Goal: Information Seeking & Learning: Learn about a topic

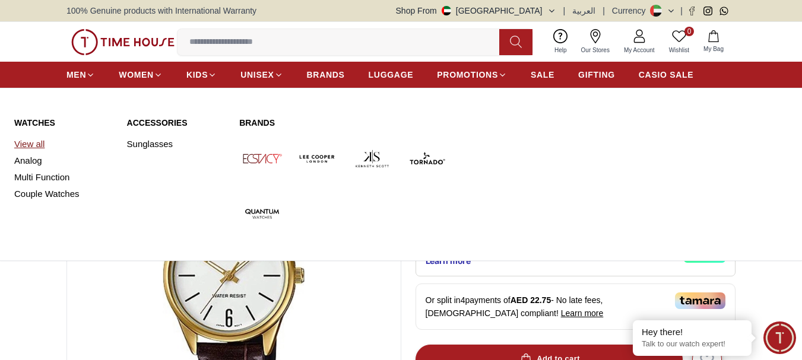
click at [36, 144] on link "View all" at bounding box center [63, 144] width 99 height 17
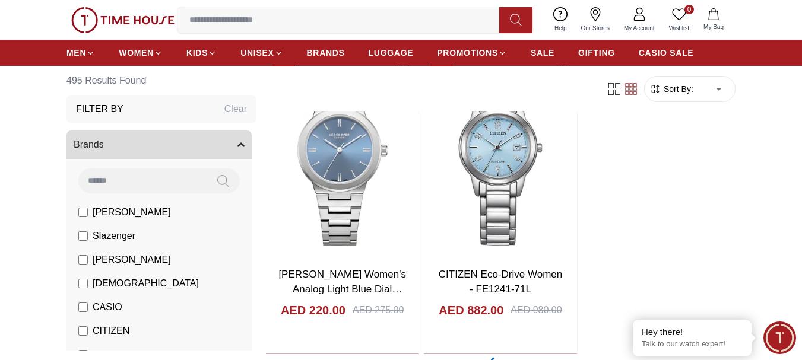
scroll to position [1958, 0]
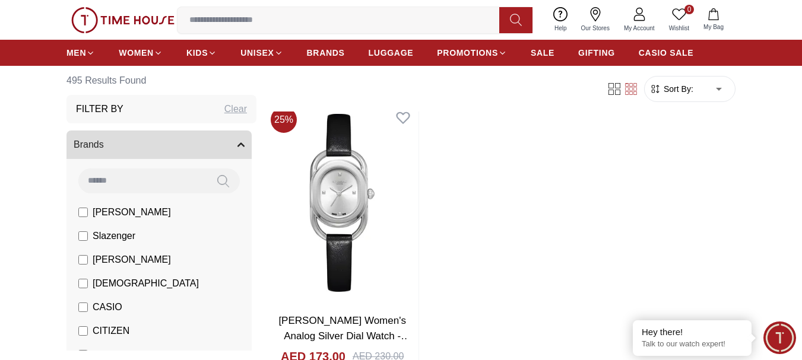
scroll to position [4095, 0]
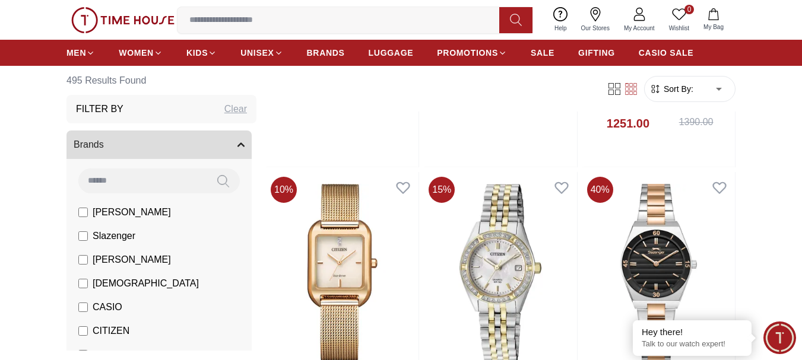
scroll to position [5935, 0]
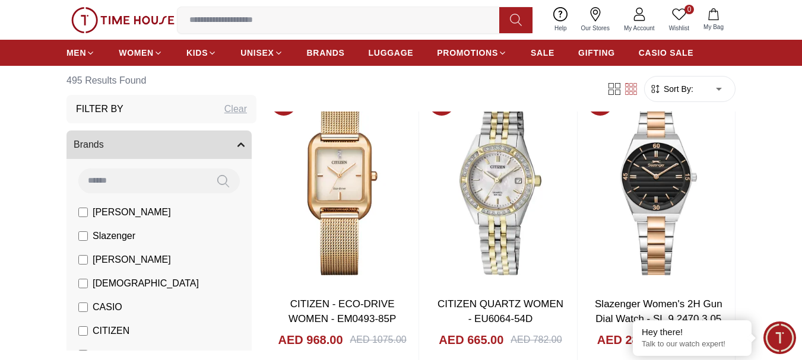
scroll to position [6232, 0]
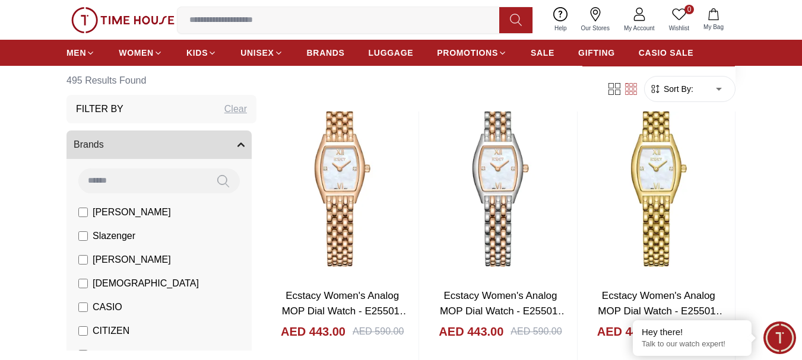
scroll to position [12285, 0]
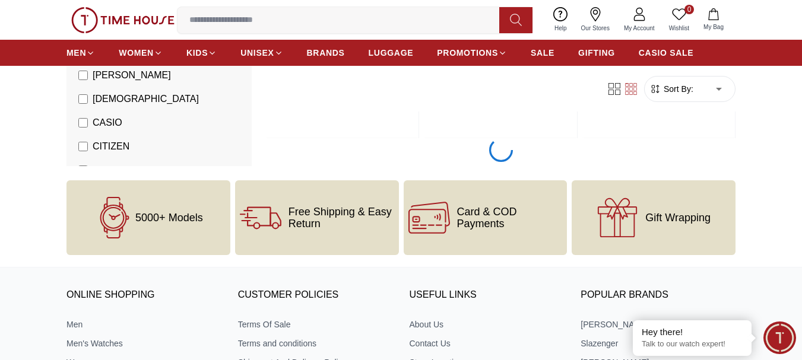
scroll to position [12107, 0]
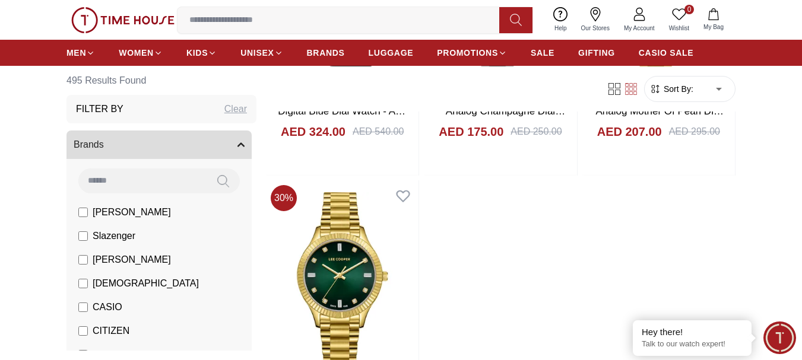
scroll to position [16296, 0]
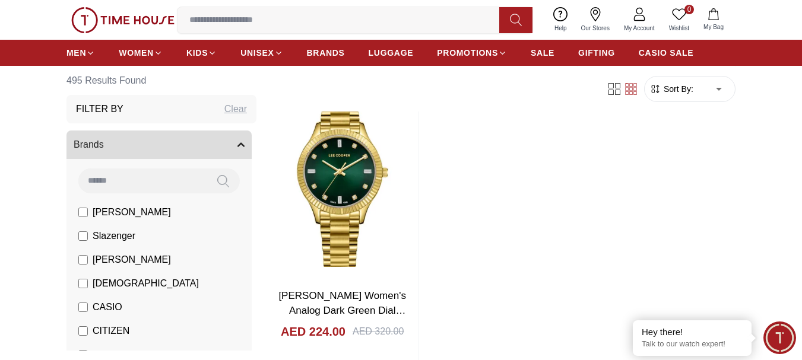
scroll to position [16499, 0]
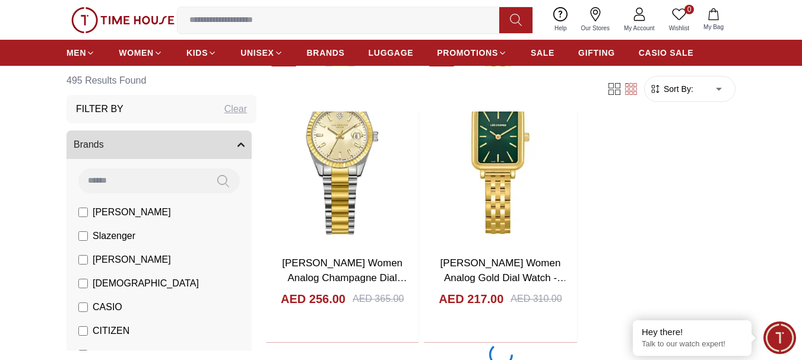
scroll to position [20238, 0]
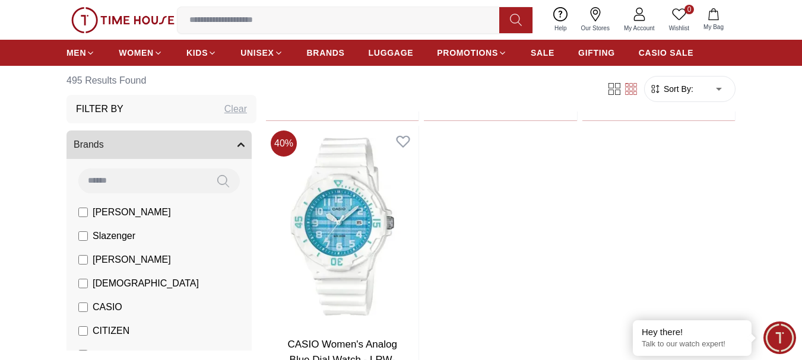
scroll to position [22368, 0]
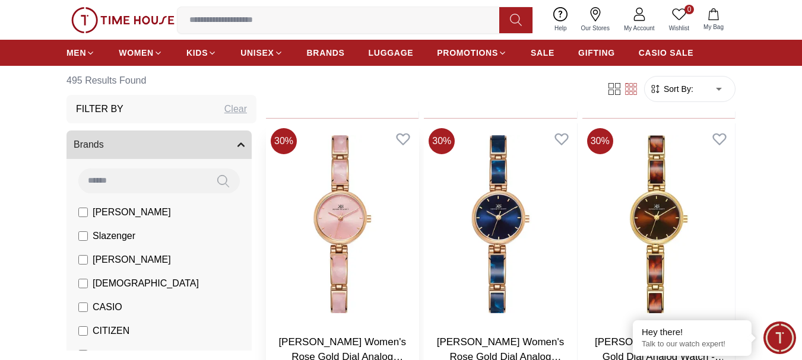
scroll to position [24214, 0]
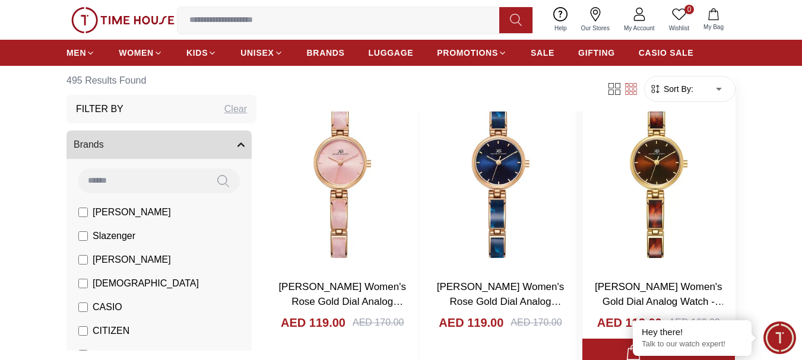
scroll to position [24372, 0]
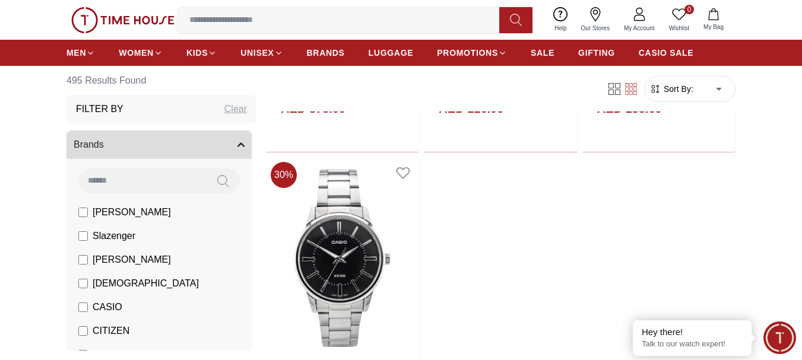
scroll to position [28425, 0]
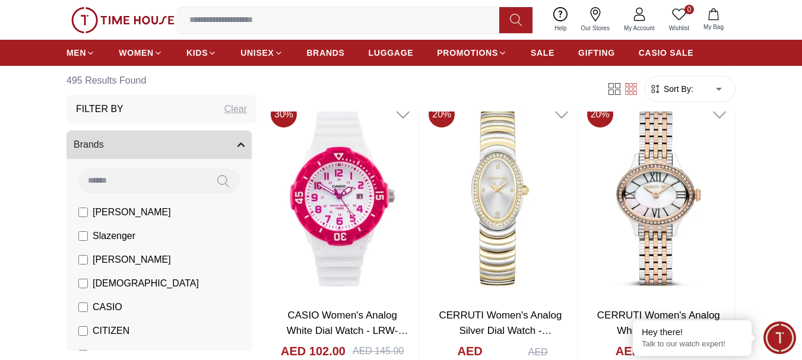
scroll to position [30300, 0]
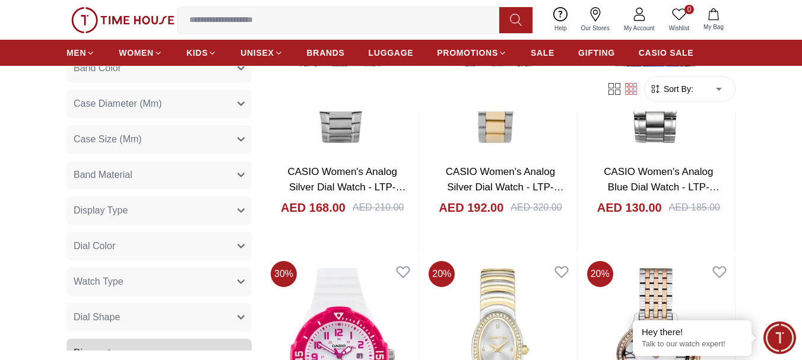
scroll to position [534, 0]
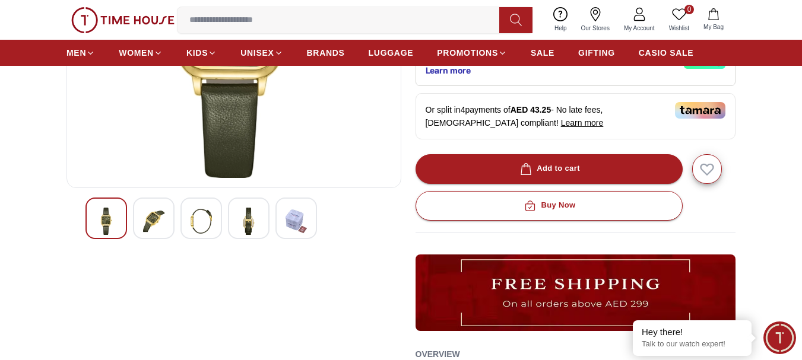
scroll to position [297, 0]
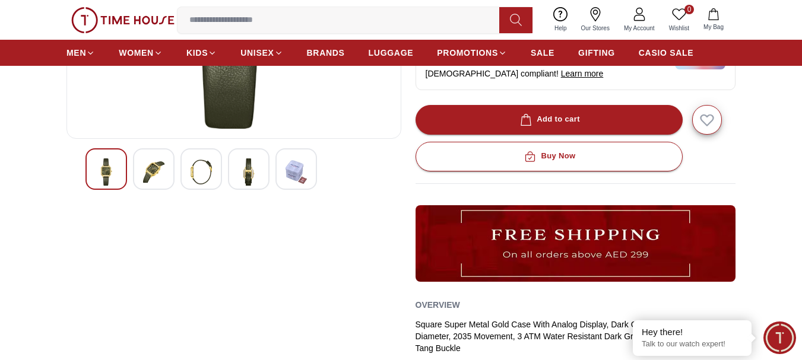
click at [241, 164] on img at bounding box center [248, 171] width 21 height 27
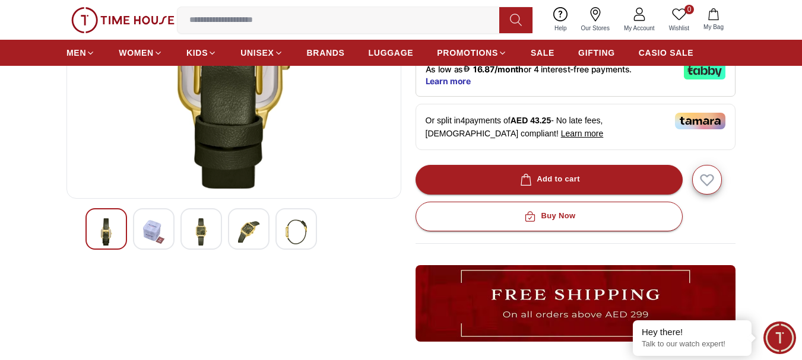
scroll to position [237, 0]
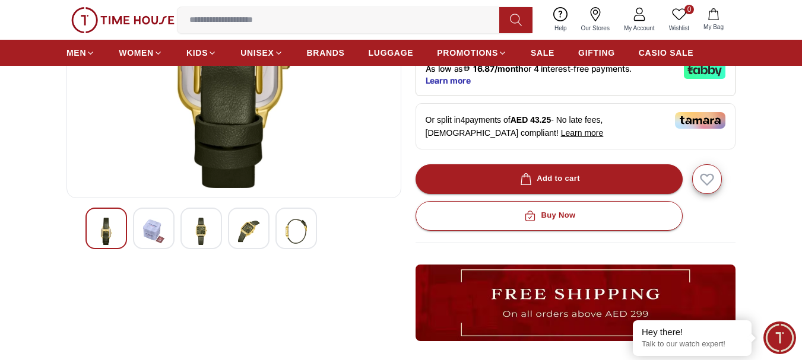
click at [154, 232] on img at bounding box center [153, 231] width 21 height 27
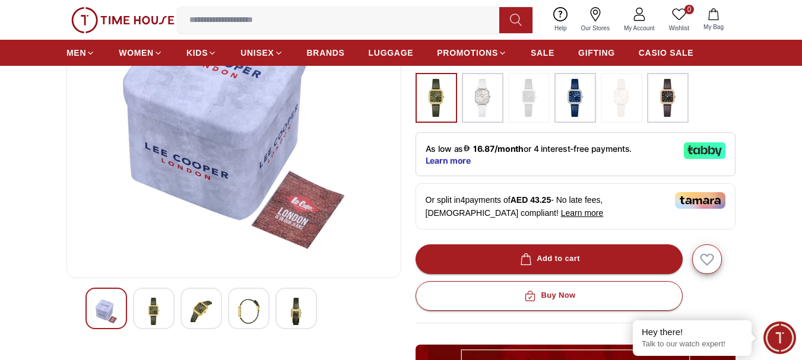
scroll to position [178, 0]
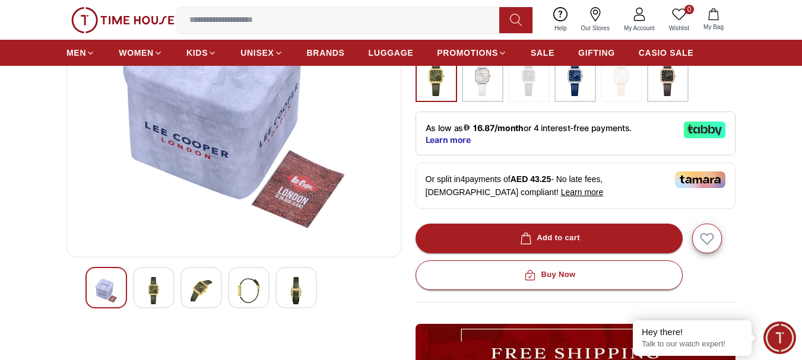
click at [198, 289] on img at bounding box center [201, 290] width 21 height 27
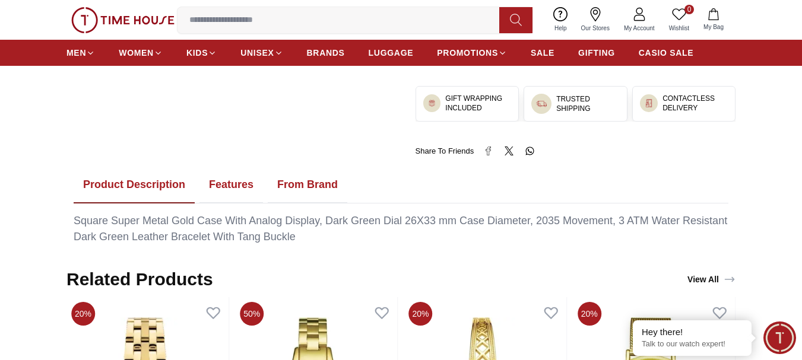
scroll to position [593, 0]
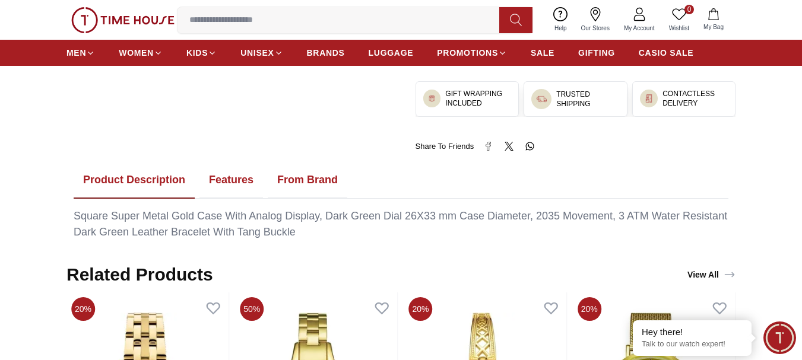
click at [218, 177] on button "Features" at bounding box center [231, 180] width 64 height 37
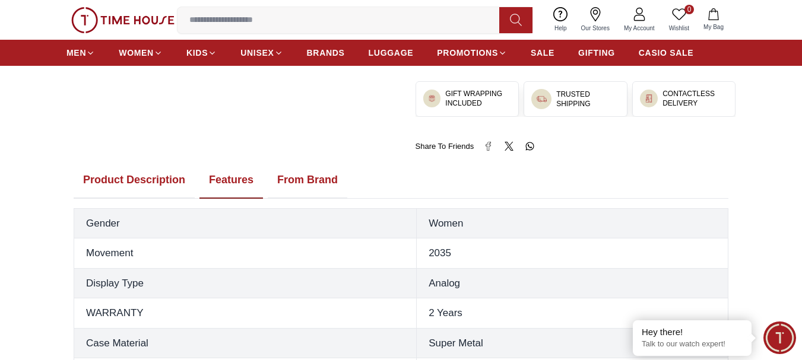
click at [299, 186] on button "From Brand" at bounding box center [308, 180] width 80 height 37
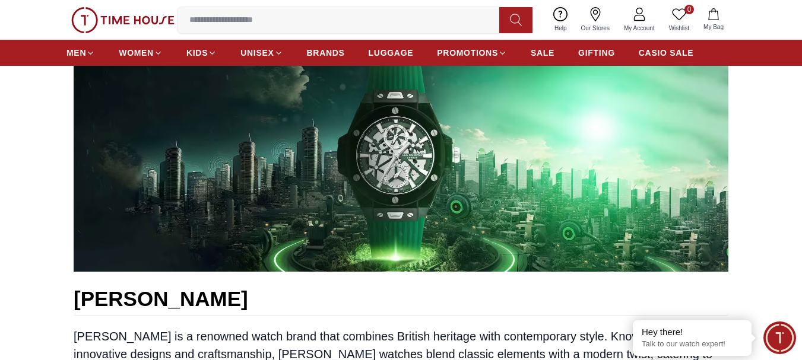
scroll to position [669, 0]
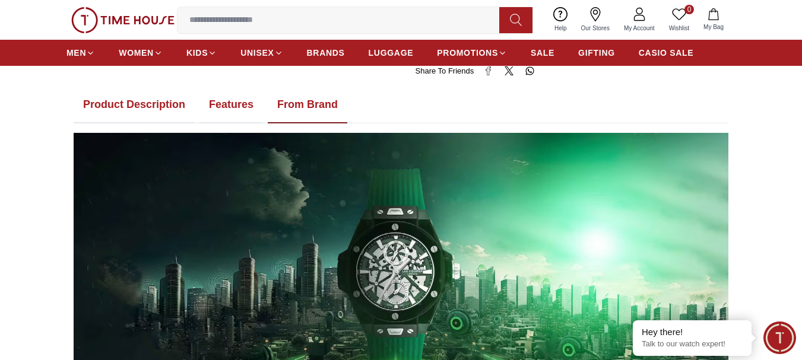
click at [242, 101] on button "Features" at bounding box center [231, 105] width 64 height 37
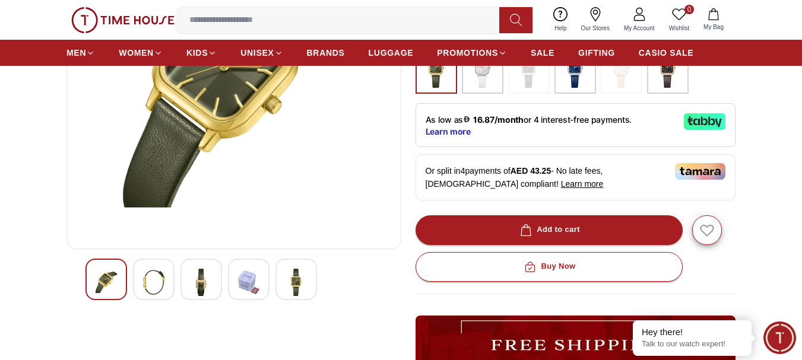
scroll to position [194, 0]
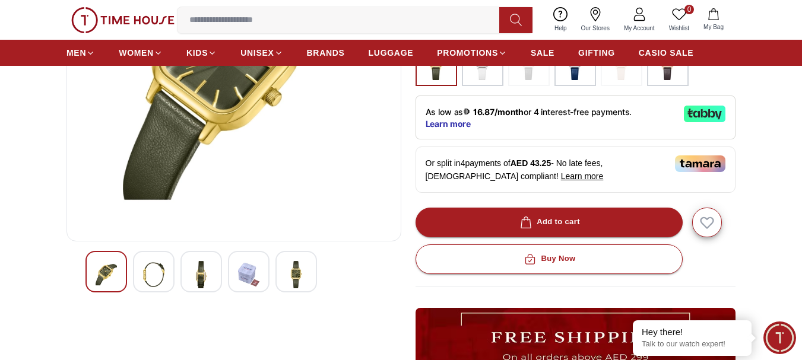
click at [157, 269] on img at bounding box center [153, 274] width 21 height 27
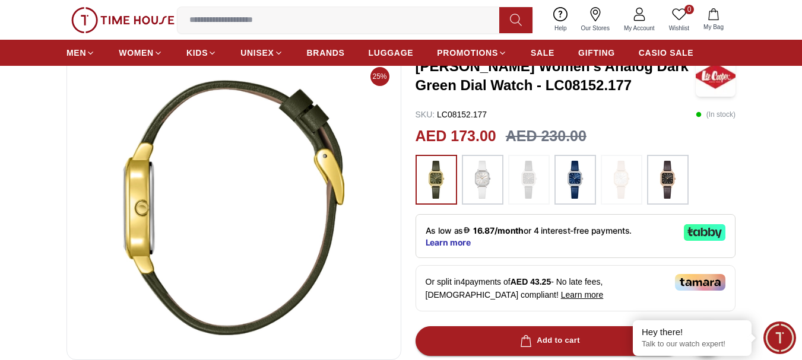
scroll to position [135, 0]
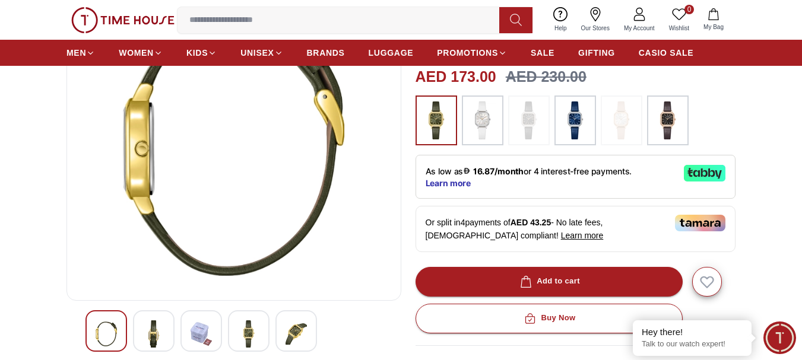
click at [251, 333] on img at bounding box center [248, 333] width 21 height 27
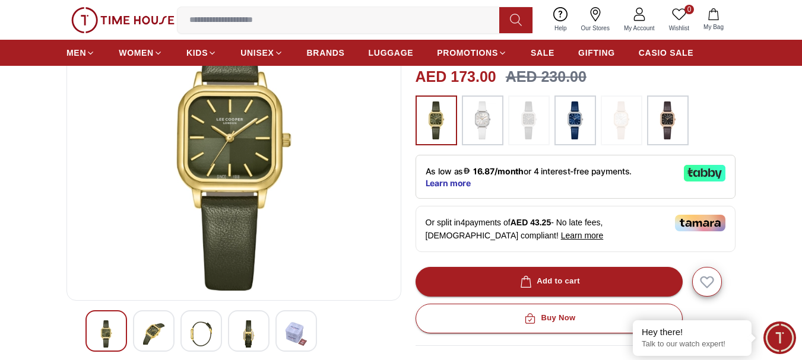
click at [256, 327] on img at bounding box center [248, 333] width 21 height 27
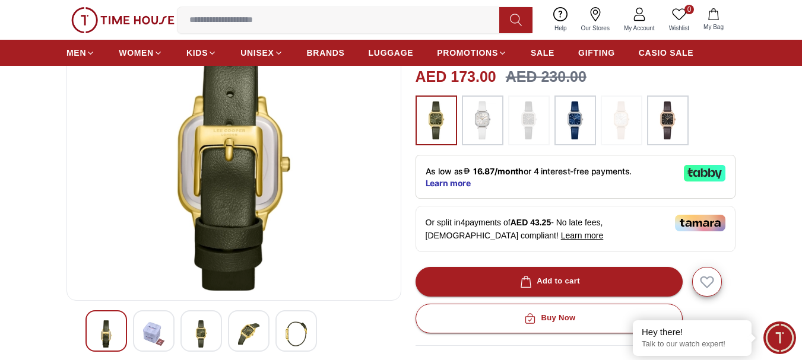
click at [204, 335] on img at bounding box center [201, 333] width 21 height 27
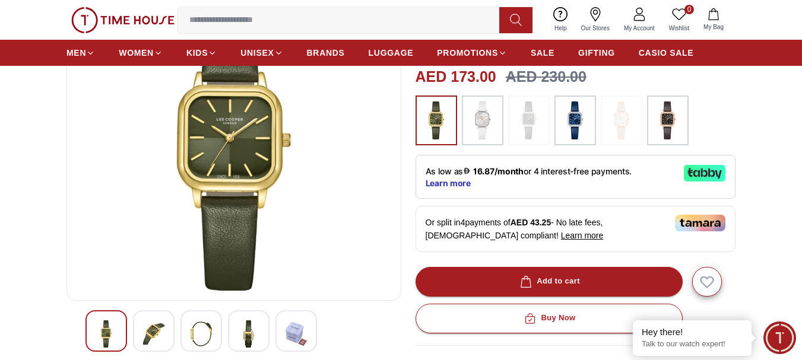
click at [205, 332] on img at bounding box center [201, 333] width 21 height 27
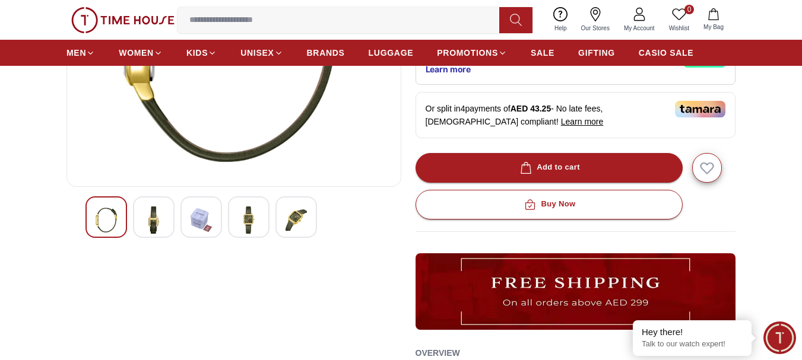
scroll to position [253, 0]
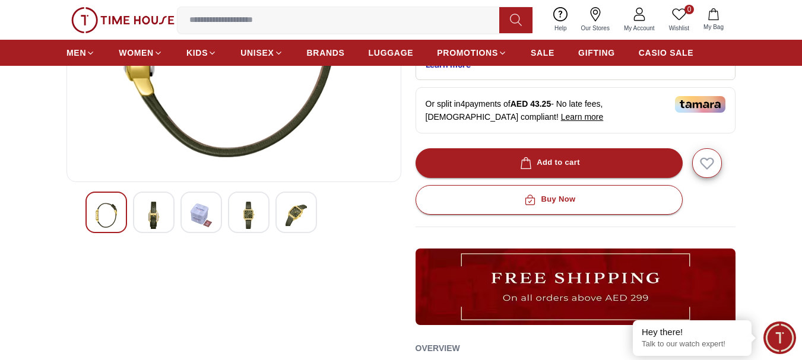
click at [255, 211] on img at bounding box center [248, 215] width 21 height 27
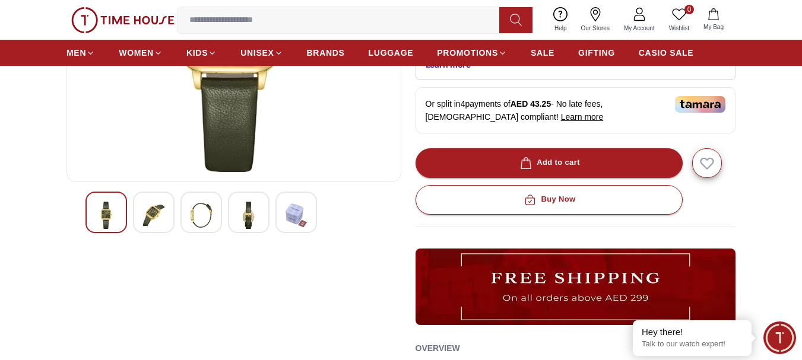
click at [242, 217] on img at bounding box center [248, 215] width 21 height 27
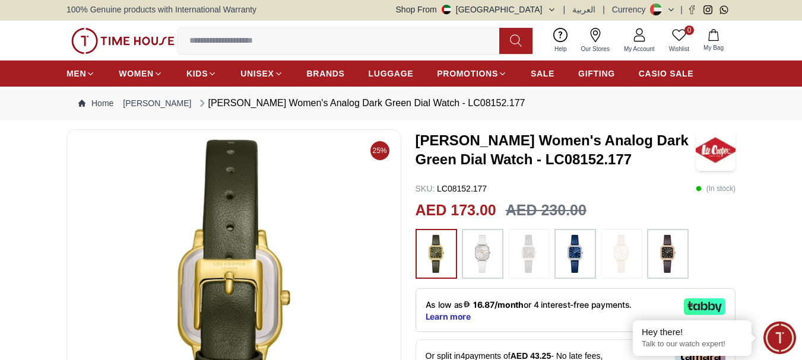
scroll to position [0, 0]
